Goal: Transaction & Acquisition: Download file/media

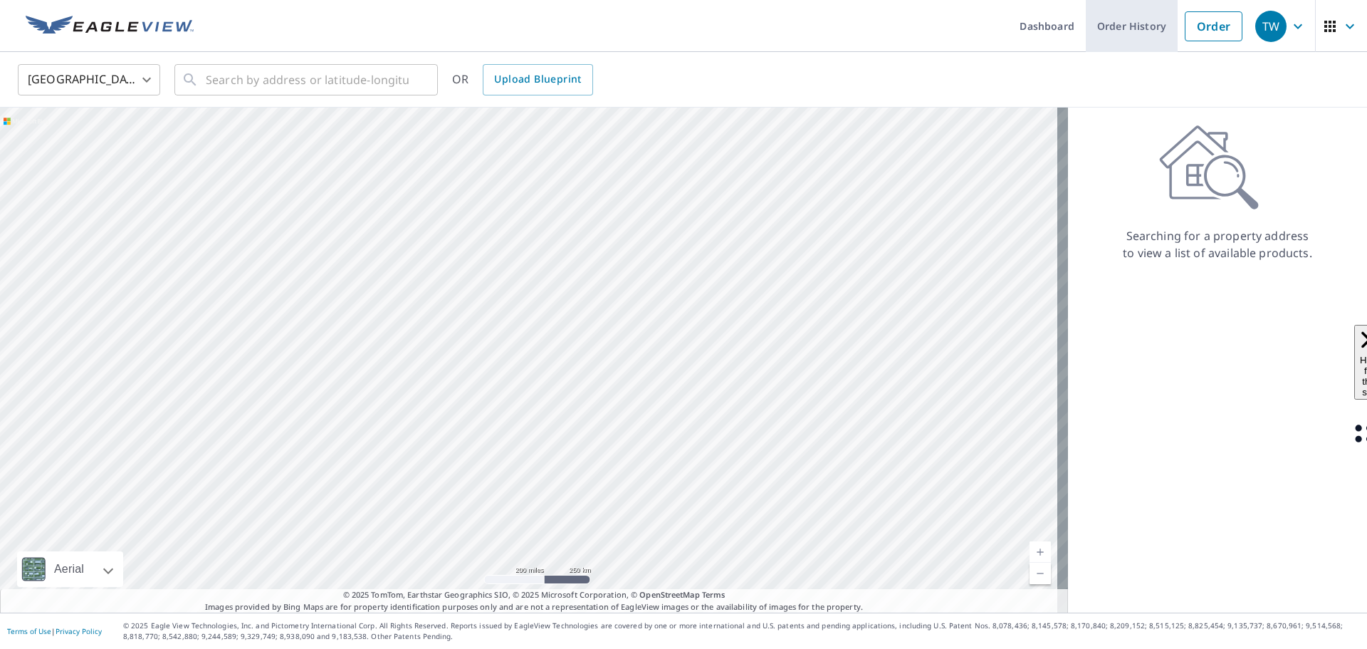
click at [1096, 26] on link "Order History" at bounding box center [1132, 26] width 92 height 52
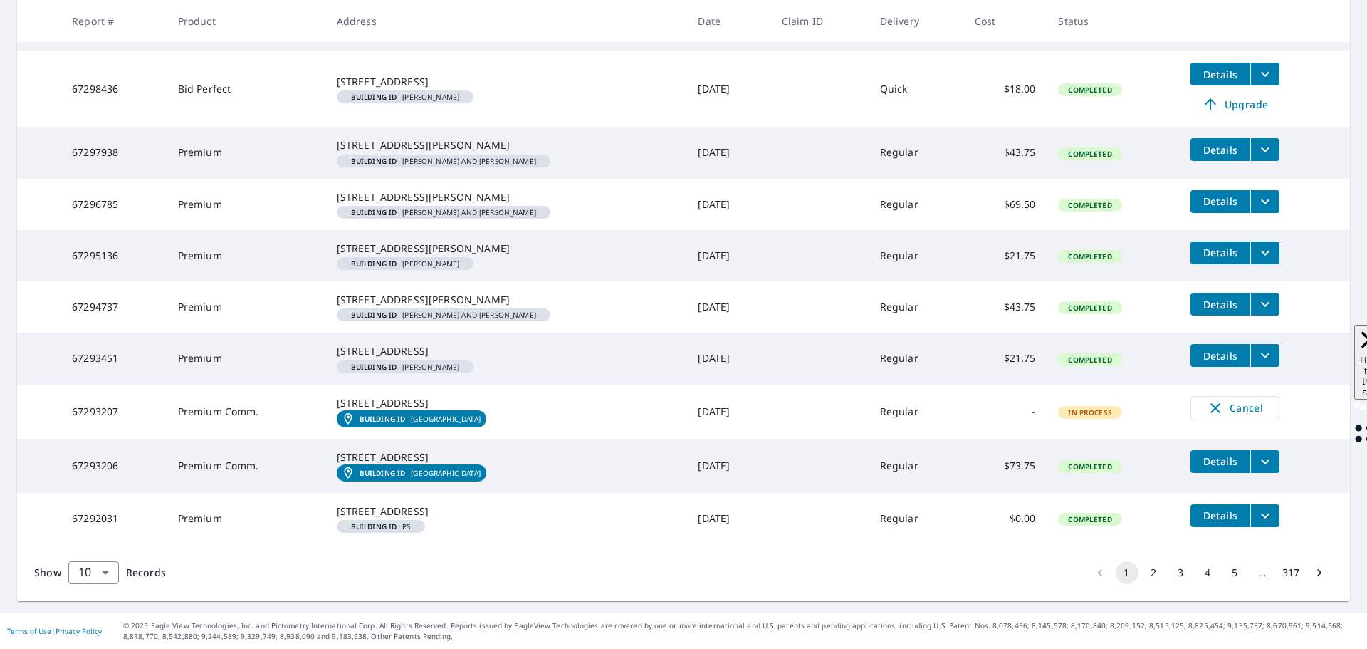
scroll to position [431, 0]
click at [1143, 584] on button "2" at bounding box center [1154, 572] width 23 height 23
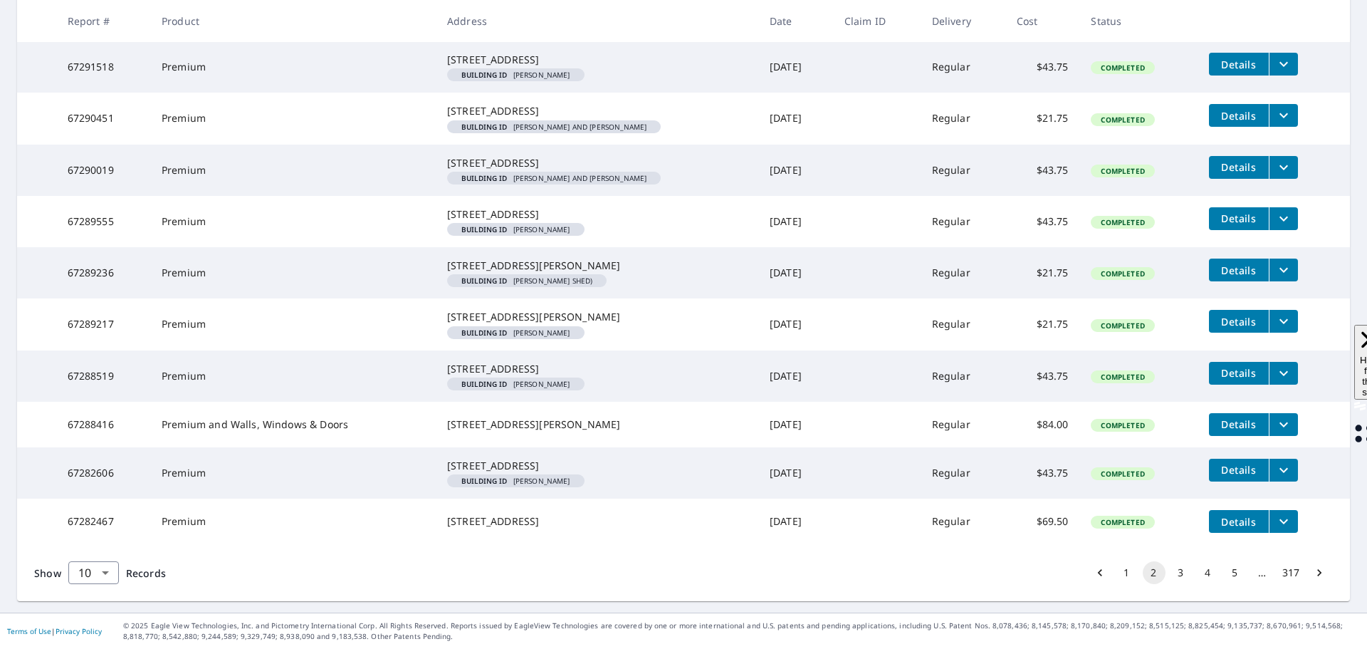
scroll to position [400, 0]
click at [1170, 572] on button "3" at bounding box center [1181, 572] width 23 height 23
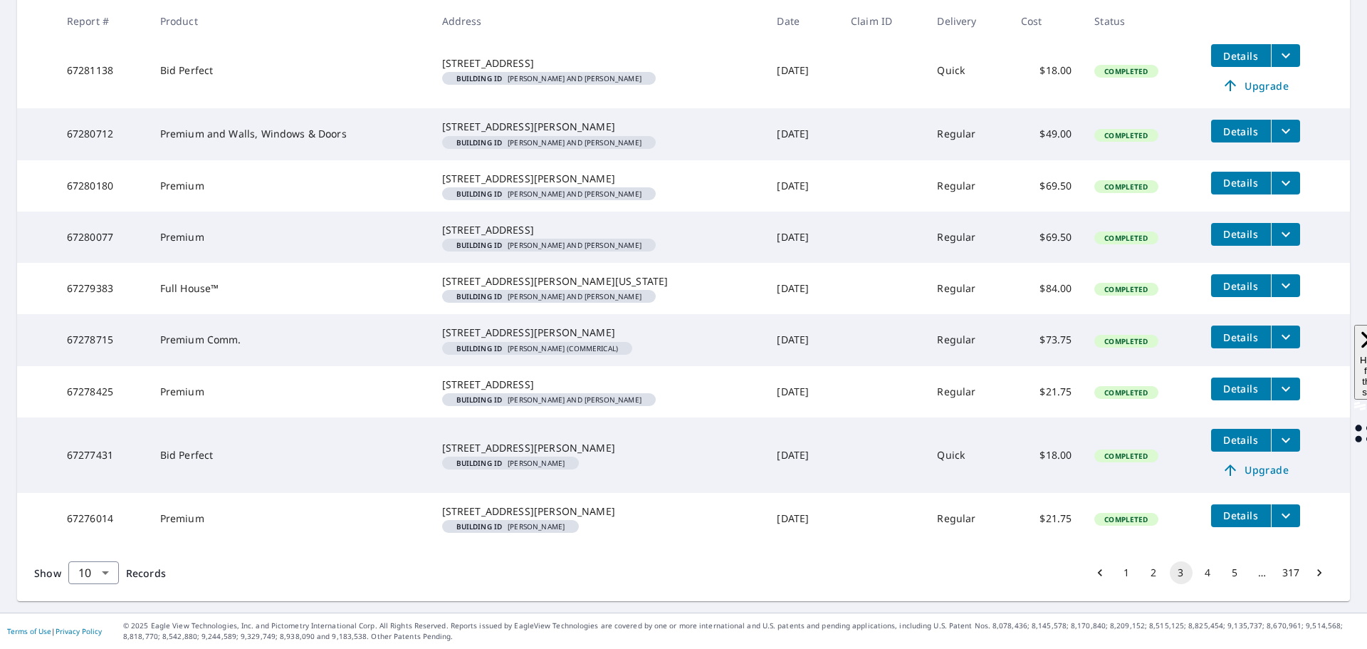
scroll to position [448, 0]
click at [1197, 574] on button "4" at bounding box center [1208, 572] width 23 height 23
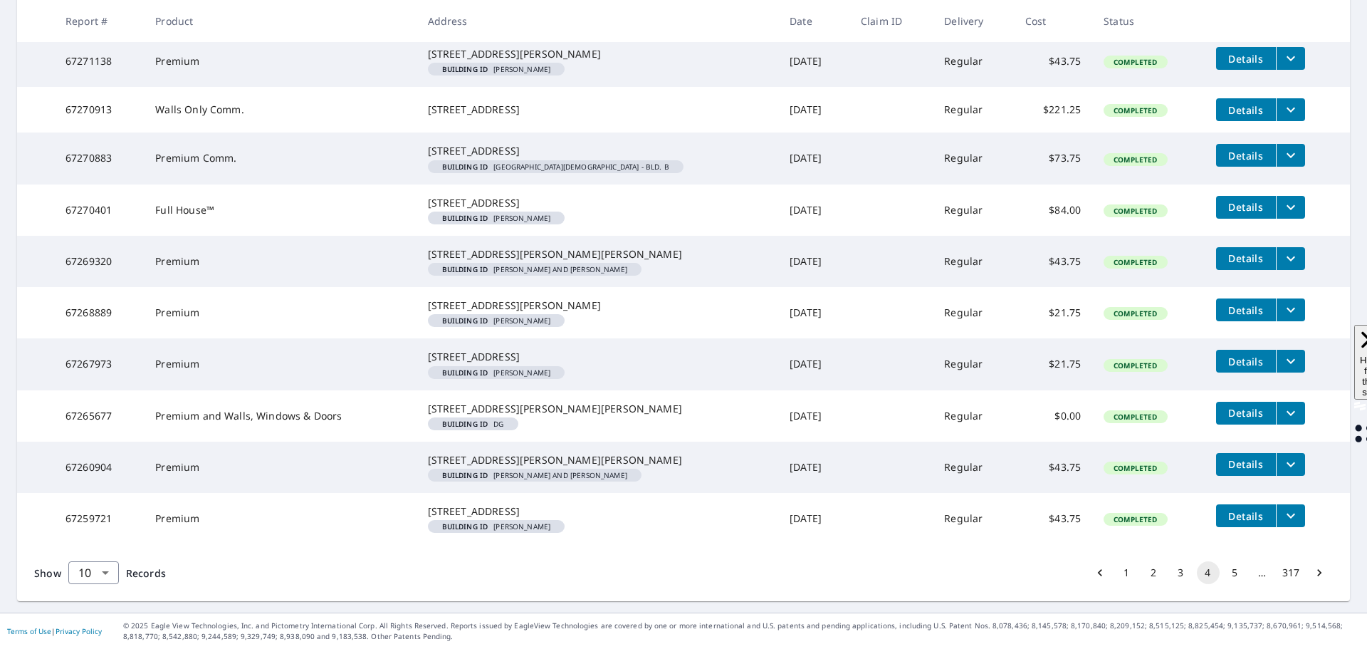
scroll to position [414, 0]
click at [1229, 573] on button "5" at bounding box center [1235, 572] width 23 height 23
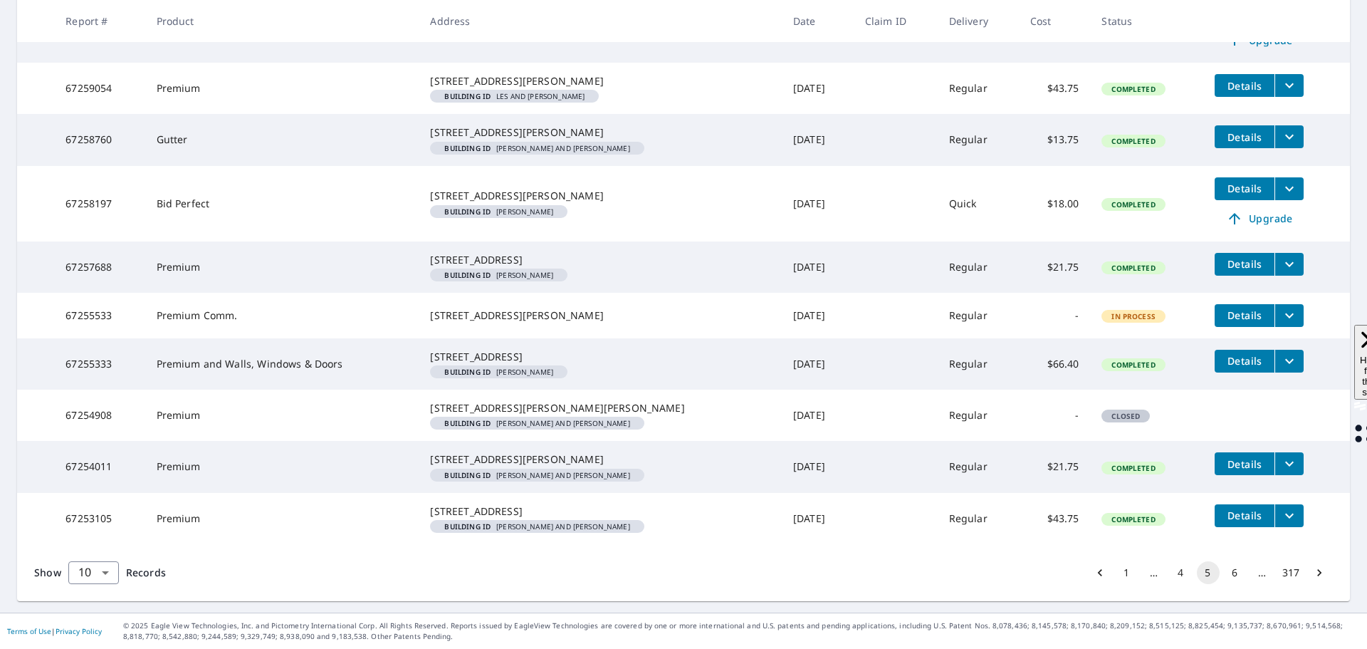
scroll to position [434, 0]
click at [1224, 570] on button "6" at bounding box center [1235, 572] width 23 height 23
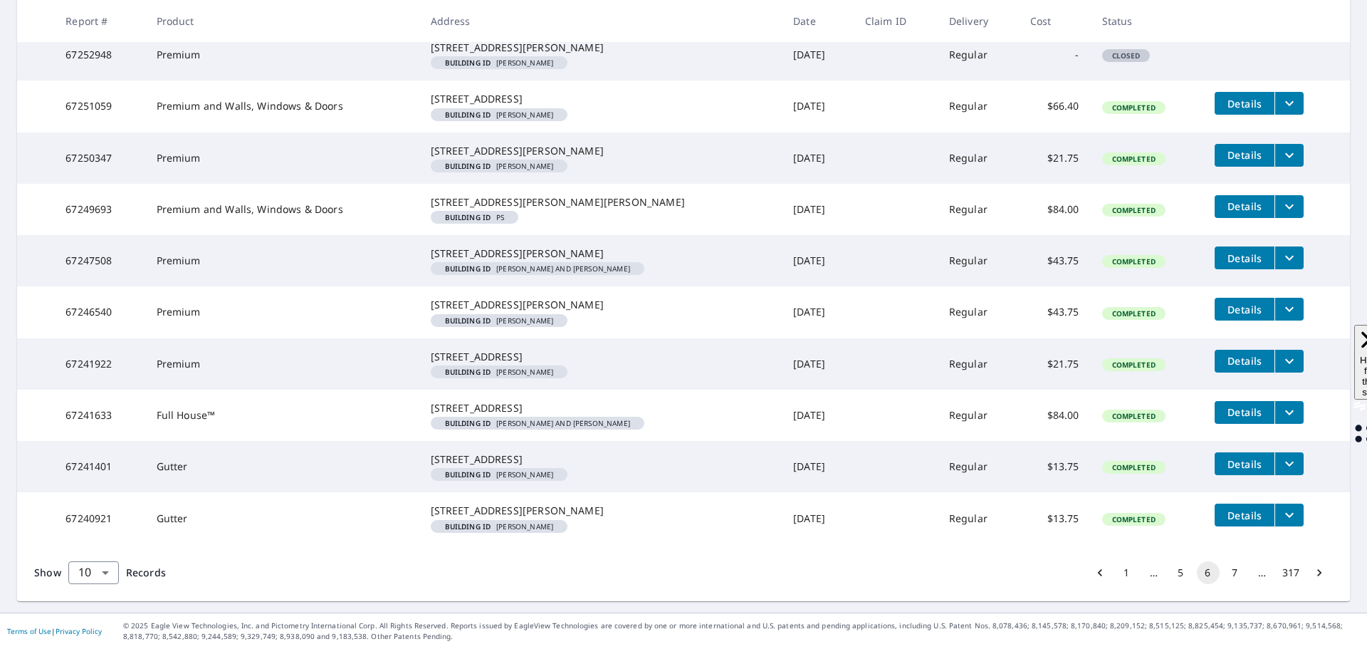
scroll to position [427, 0]
click at [1224, 575] on button "7" at bounding box center [1235, 572] width 23 height 23
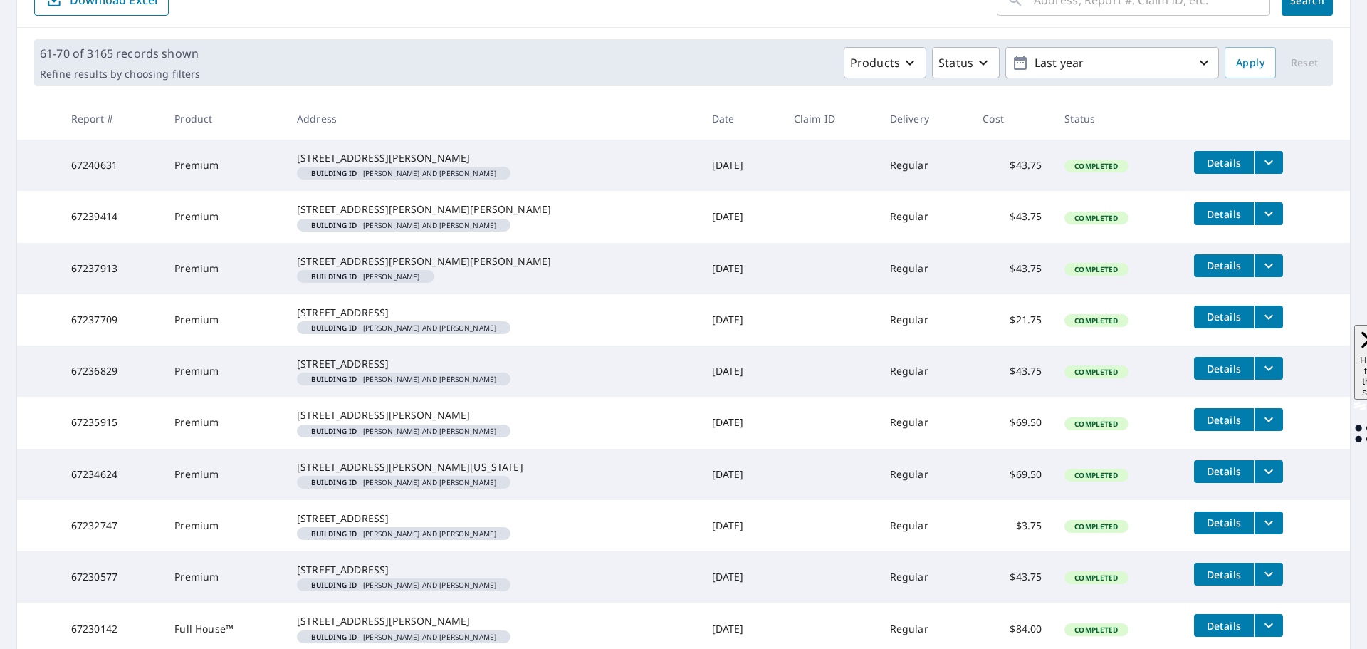
scroll to position [247, 0]
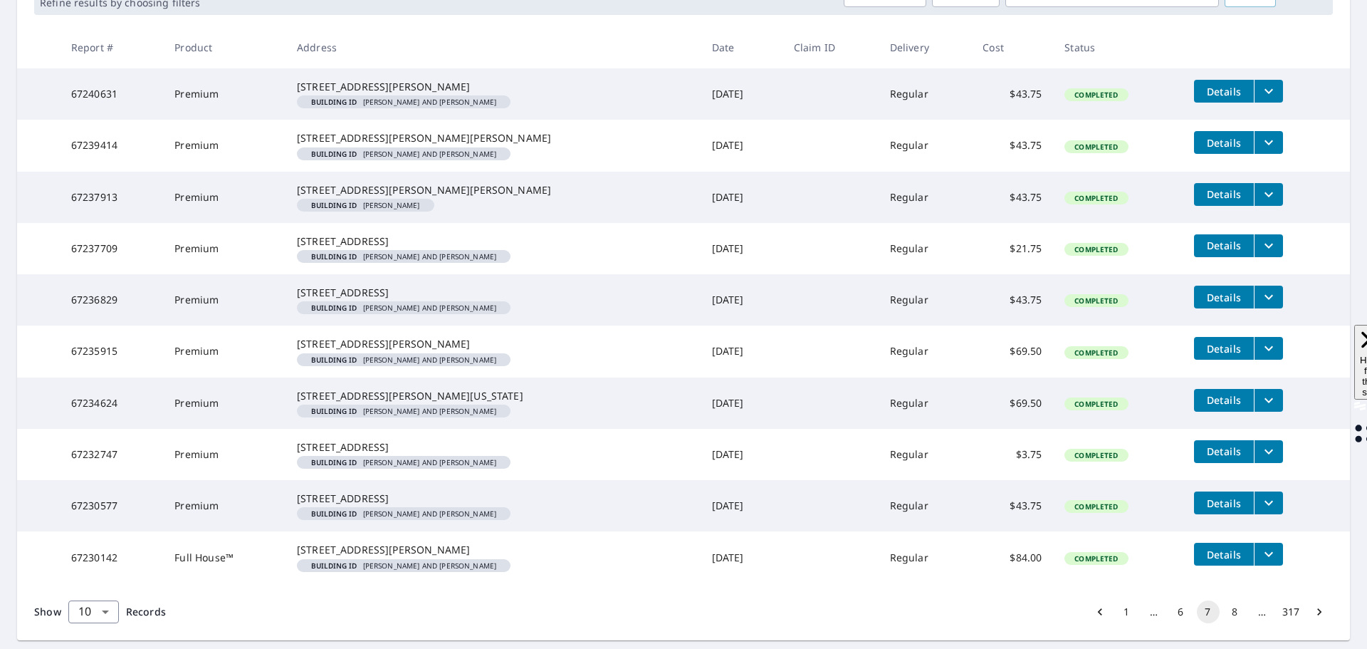
click at [1261, 306] on icon "filesDropdownBtn-67236829" at bounding box center [1269, 296] width 17 height 17
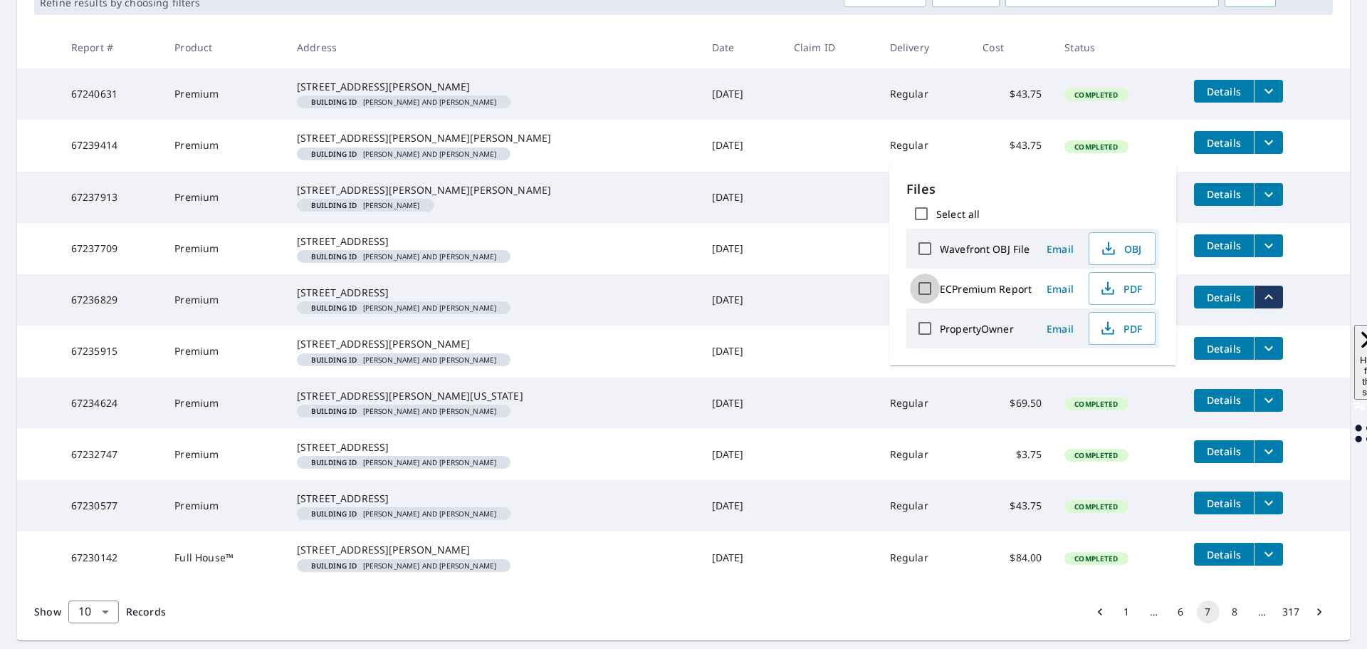
click at [926, 286] on input "ECPremium Report" at bounding box center [925, 288] width 30 height 30
checkbox input "true"
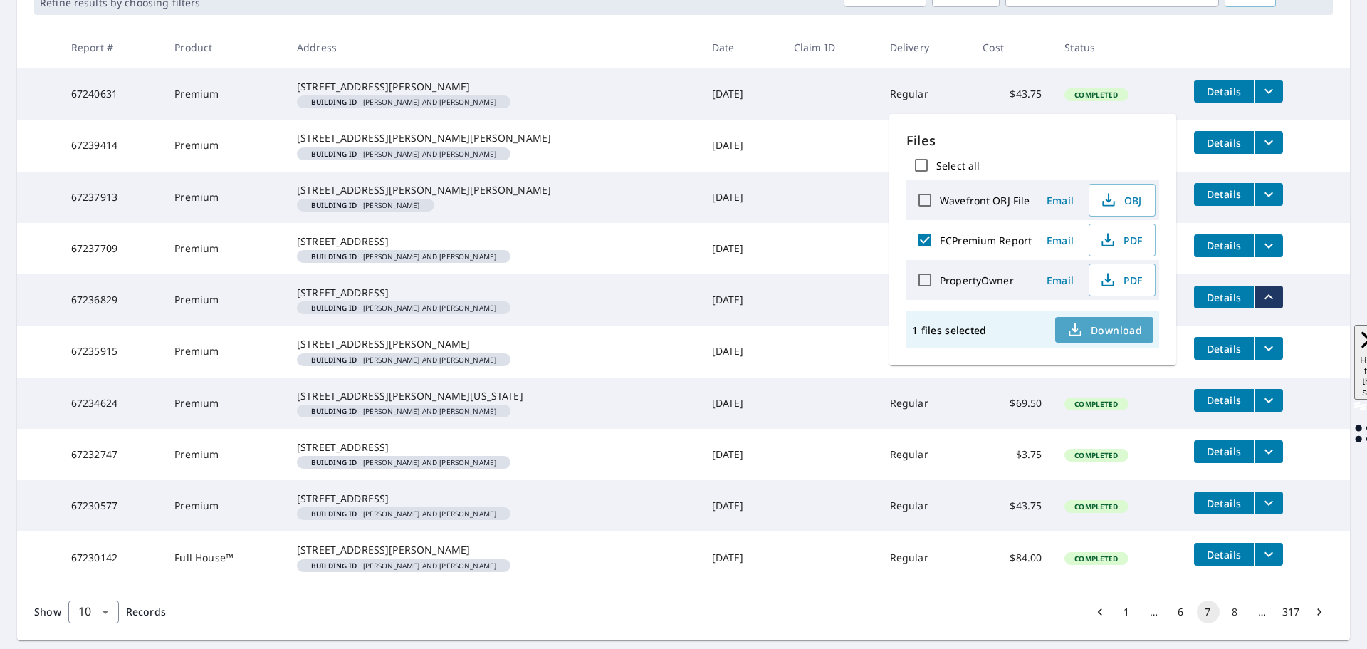
click at [1101, 330] on span "Download" at bounding box center [1104, 329] width 75 height 17
